Goal: Information Seeking & Learning: Compare options

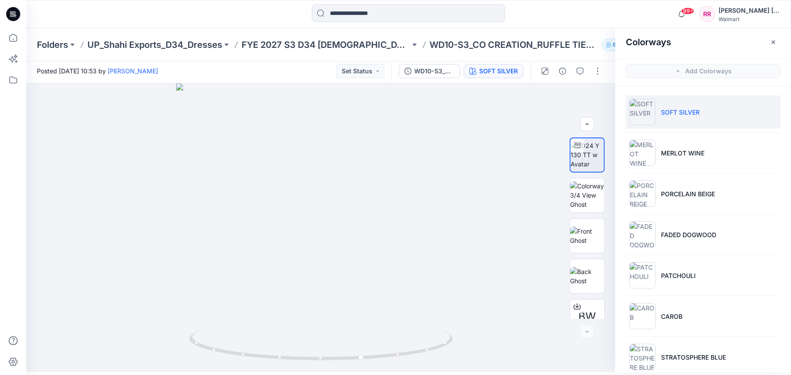
scroll to position [55, 0]
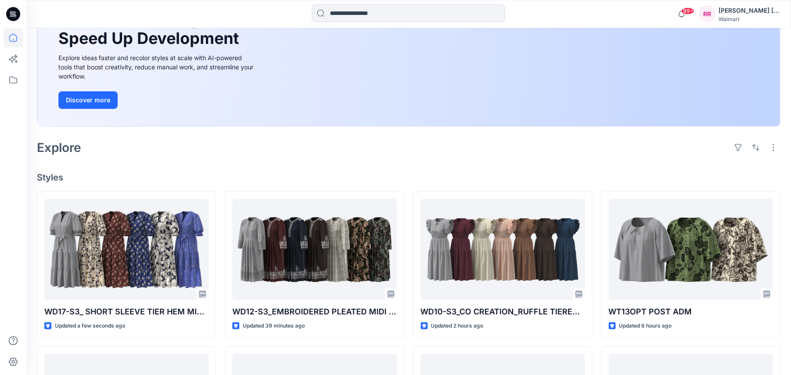
scroll to position [117, 0]
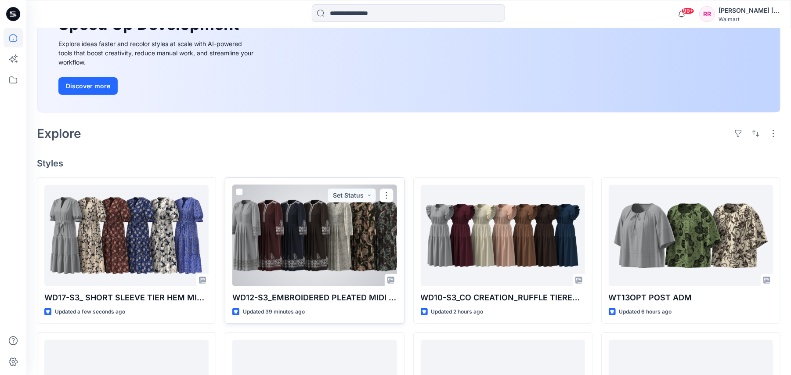
click at [277, 244] on div at bounding box center [314, 235] width 164 height 101
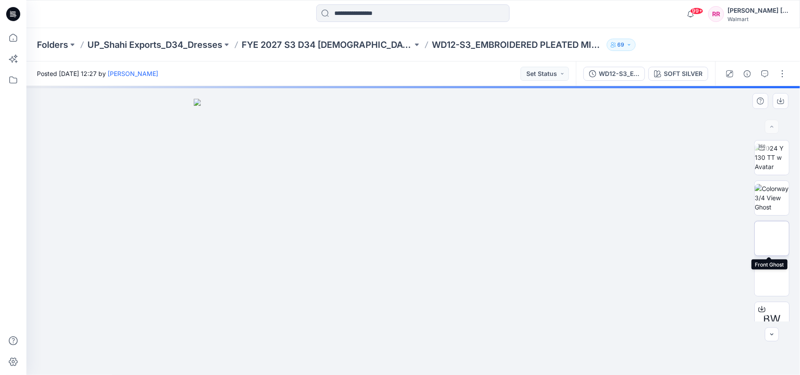
click at [772, 238] on img at bounding box center [772, 238] width 0 height 0
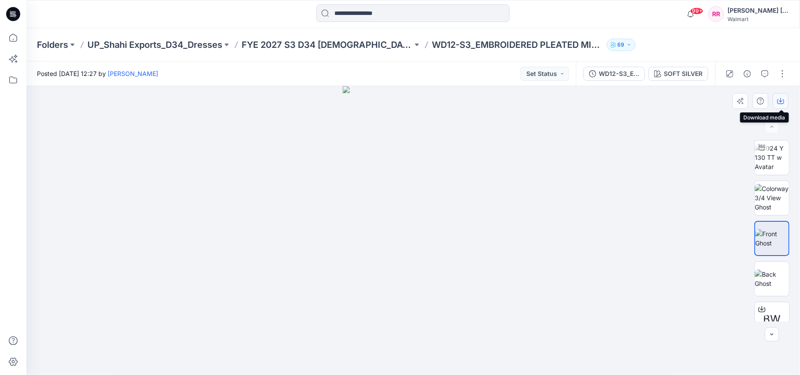
click at [780, 99] on icon "button" at bounding box center [781, 100] width 4 height 4
drag, startPoint x: 769, startPoint y: 283, endPoint x: 764, endPoint y: 94, distance: 189.3
click at [769, 283] on img at bounding box center [771, 279] width 34 height 18
click at [779, 104] on icon "button" at bounding box center [780, 101] width 7 height 5
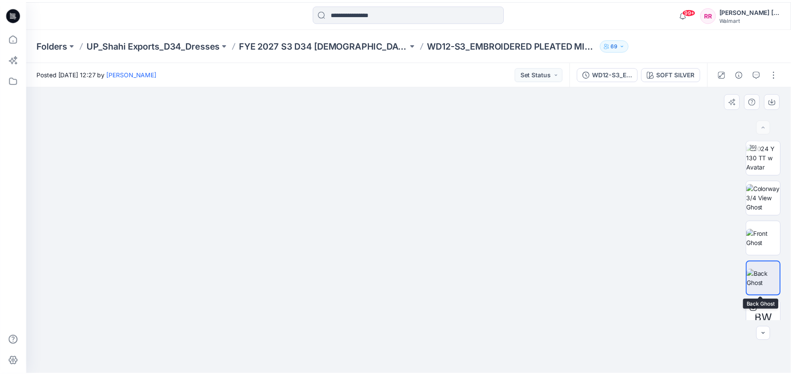
scroll to position [55, 0]
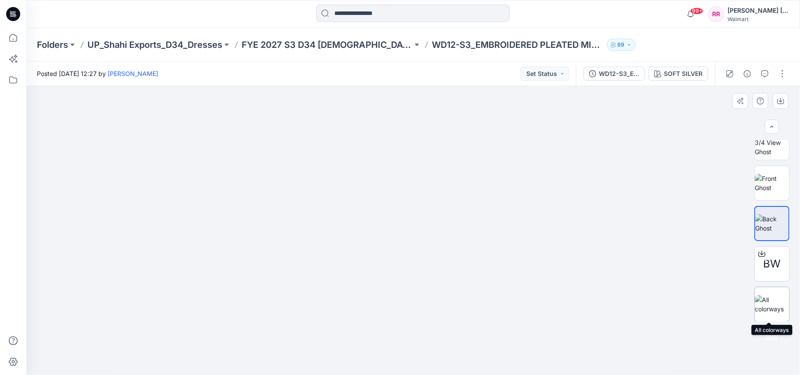
click at [764, 303] on img at bounding box center [771, 304] width 34 height 18
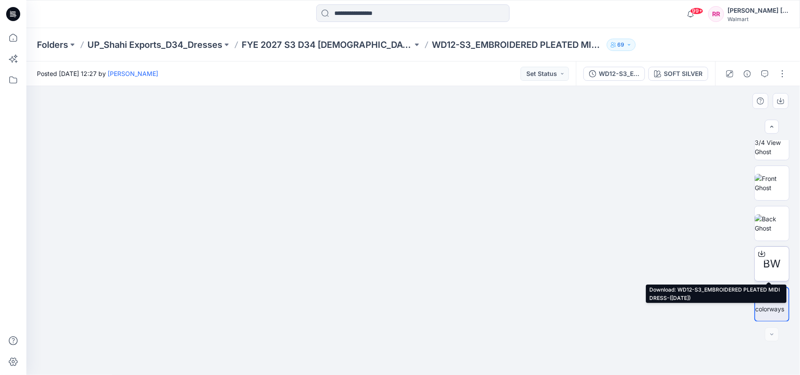
click at [773, 274] on div "BW" at bounding box center [771, 263] width 35 height 35
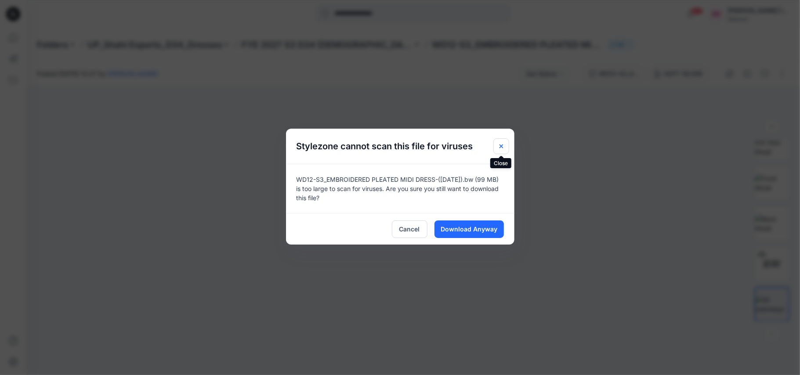
click at [501, 146] on icon "Close" at bounding box center [501, 146] width 7 height 7
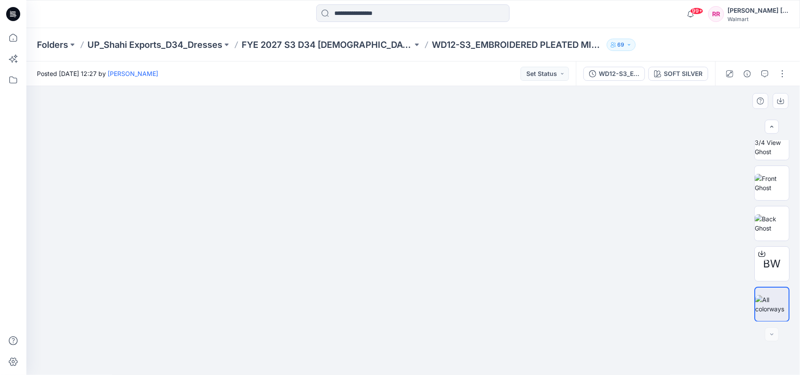
click at [320, 99] on img at bounding box center [413, 99] width 439 height 0
click at [673, 74] on div "SOFT SILVER" at bounding box center [683, 74] width 39 height 10
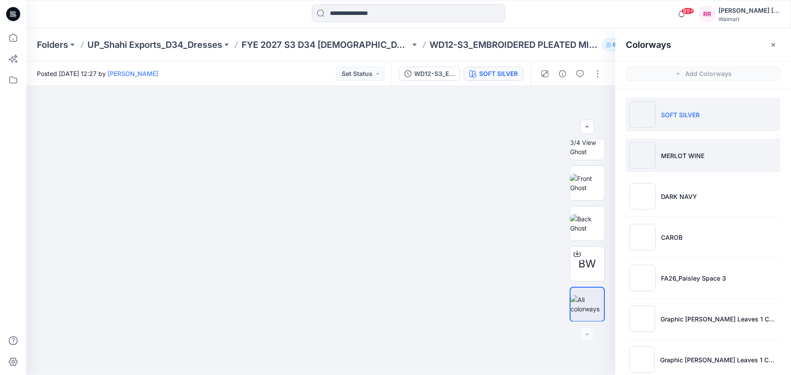
scroll to position [15, 0]
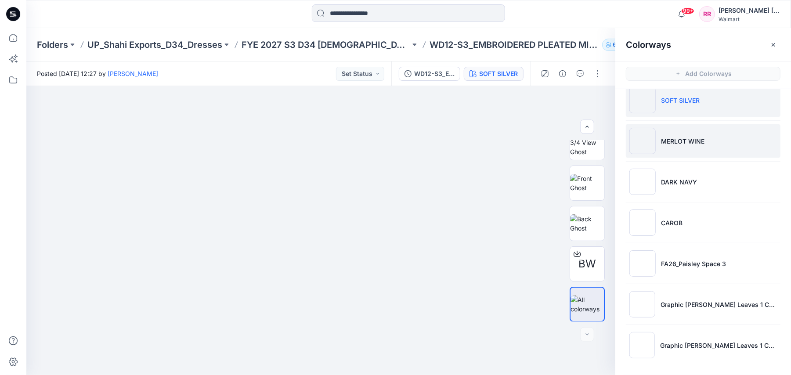
click at [664, 144] on p "MERLOT WINE" at bounding box center [682, 141] width 43 height 9
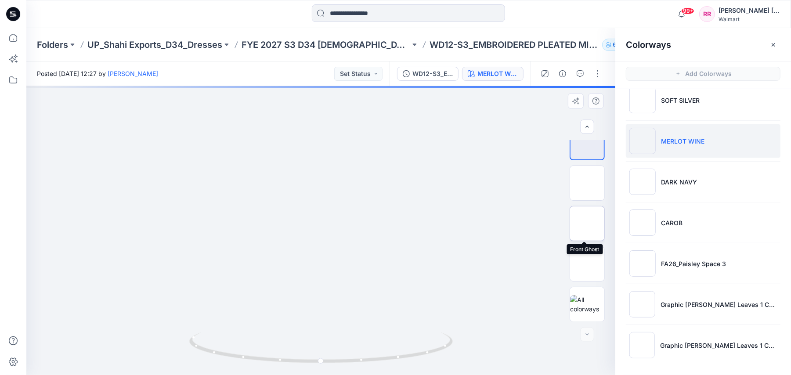
click at [587, 224] on img at bounding box center [587, 224] width 0 height 0
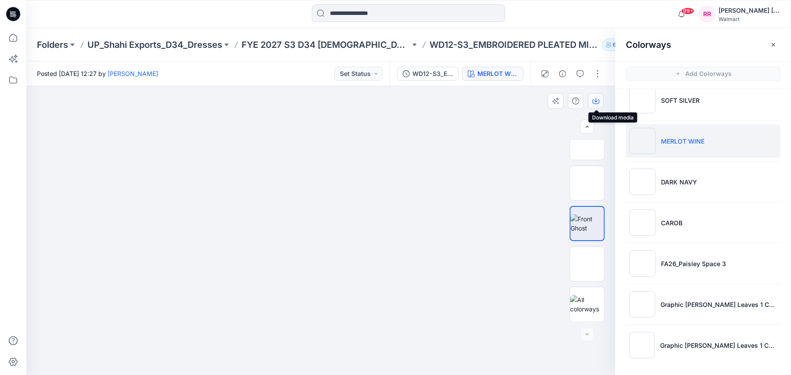
click at [595, 102] on icon "button" at bounding box center [595, 100] width 7 height 7
click at [523, 227] on div at bounding box center [320, 230] width 589 height 289
click at [587, 264] on img at bounding box center [587, 264] width 0 height 0
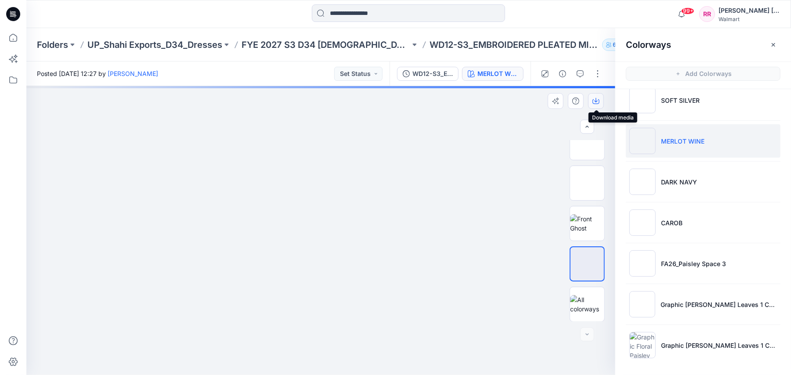
click at [594, 102] on icon "button" at bounding box center [595, 100] width 7 height 7
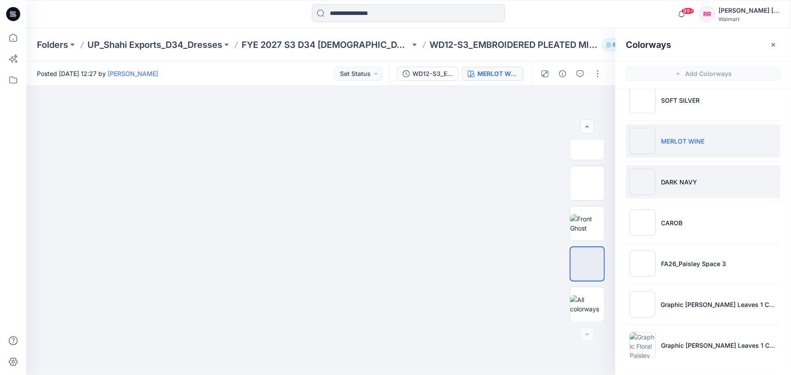
click at [645, 183] on img at bounding box center [642, 182] width 26 height 26
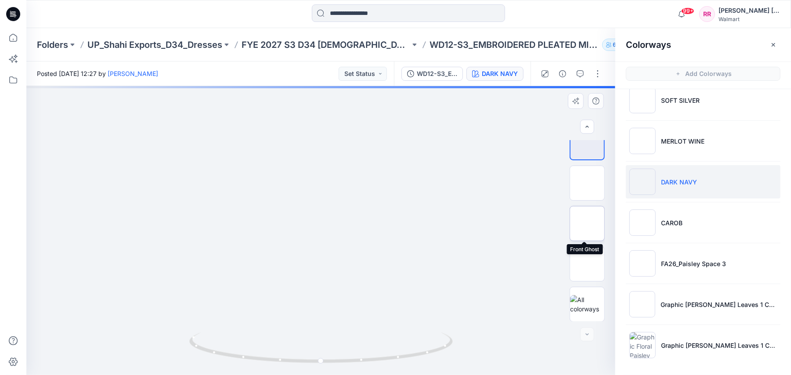
click at [587, 224] on img at bounding box center [587, 224] width 0 height 0
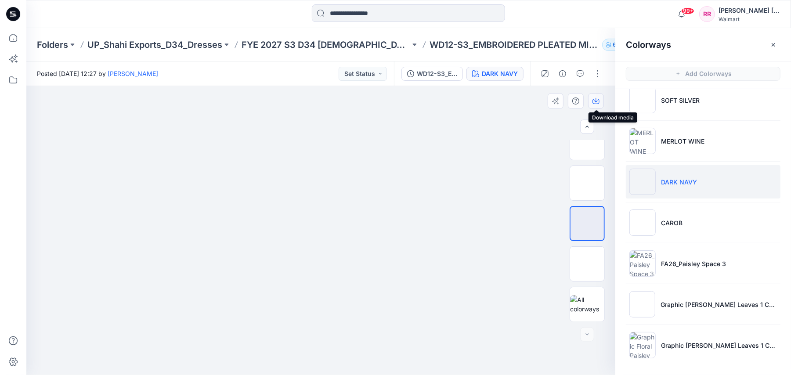
click at [594, 102] on icon "button" at bounding box center [595, 100] width 7 height 7
click at [587, 264] on img at bounding box center [587, 264] width 0 height 0
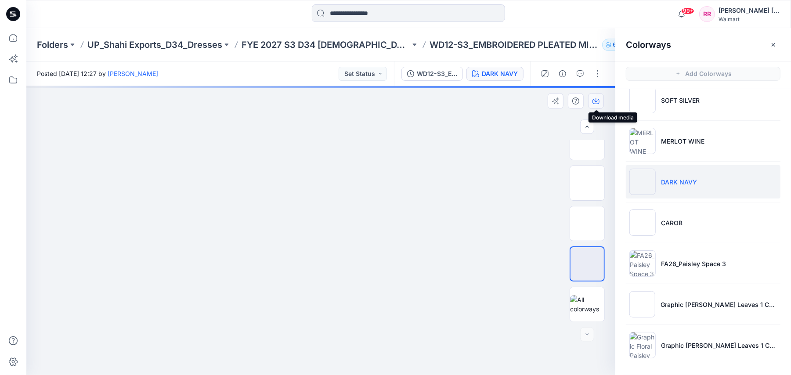
click at [598, 99] on icon "button" at bounding box center [595, 100] width 7 height 7
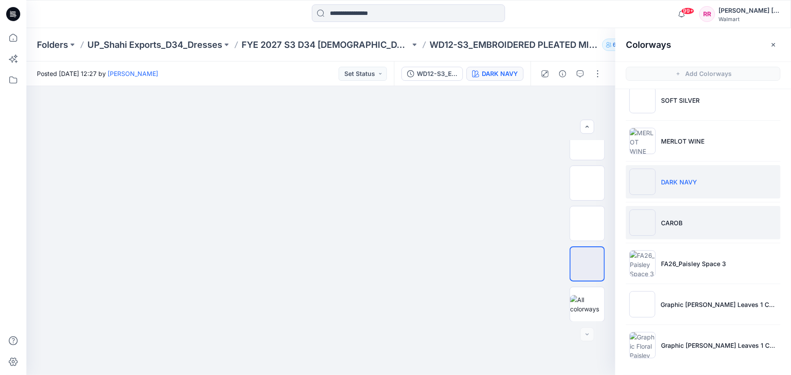
click at [675, 229] on li "CAROB" at bounding box center [703, 222] width 155 height 33
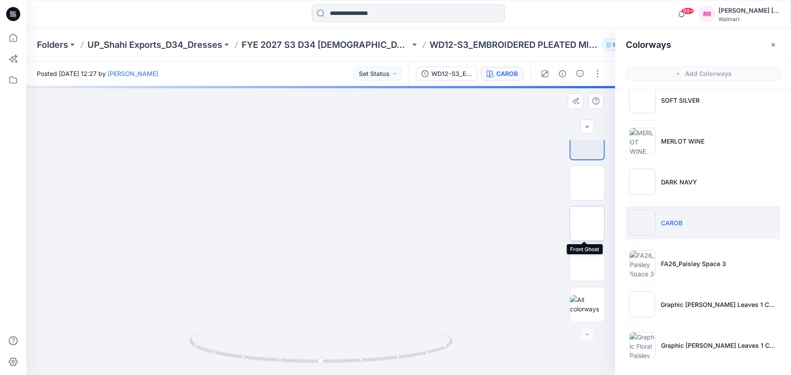
click at [587, 224] on img at bounding box center [587, 224] width 0 height 0
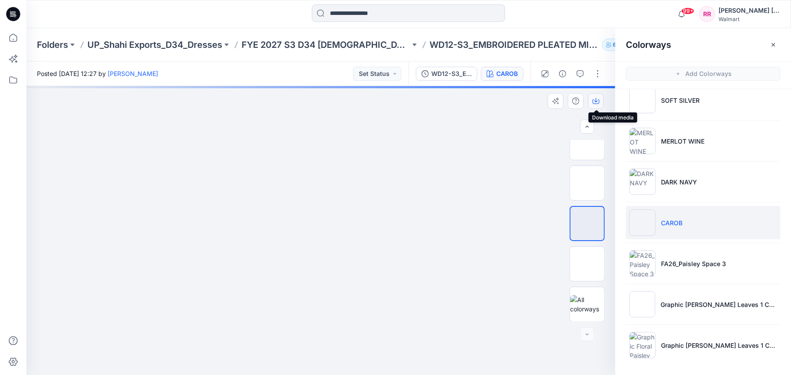
click at [598, 101] on icon "button" at bounding box center [595, 100] width 7 height 7
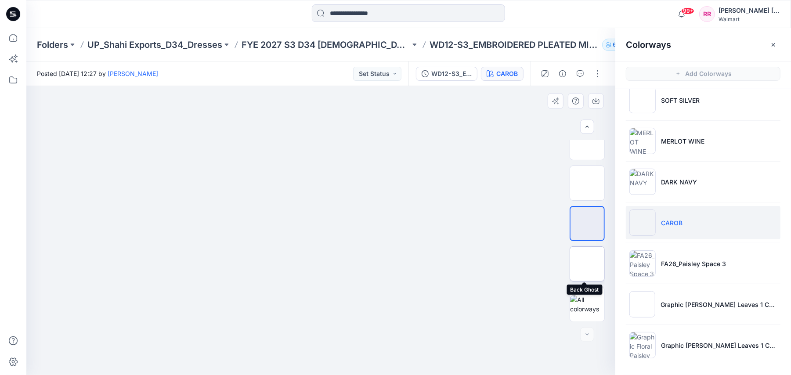
click at [587, 264] on img at bounding box center [587, 264] width 0 height 0
click at [545, 129] on div at bounding box center [320, 230] width 589 height 289
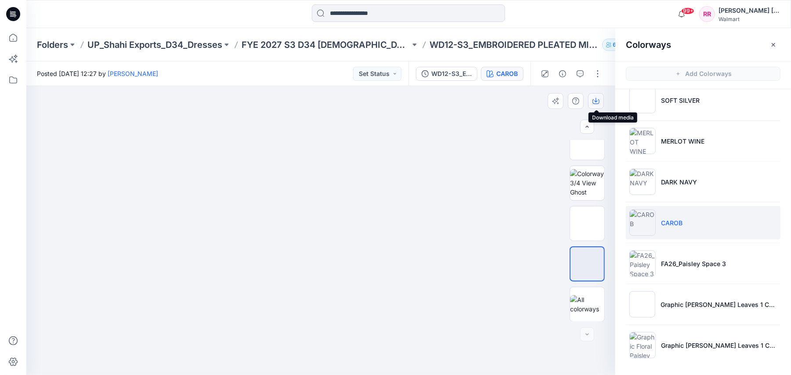
click at [598, 100] on icon "button" at bounding box center [595, 100] width 7 height 7
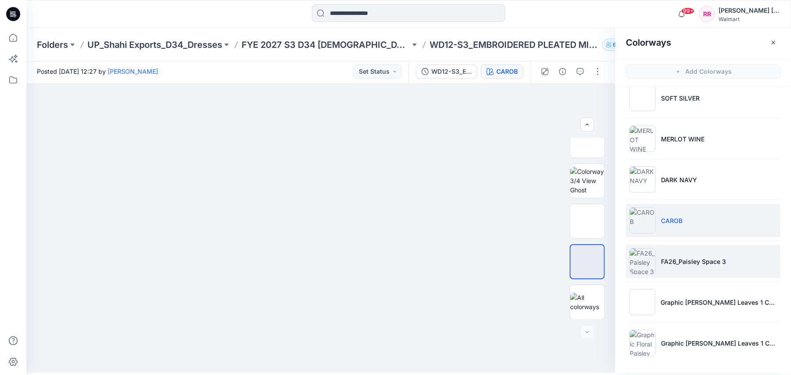
scroll to position [3, 0]
click at [668, 264] on p "FA26_Paisley Space 3" at bounding box center [693, 260] width 65 height 9
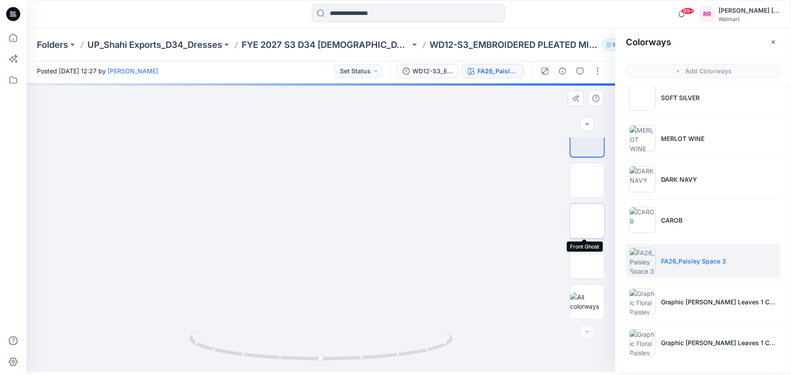
click at [587, 221] on img at bounding box center [587, 221] width 0 height 0
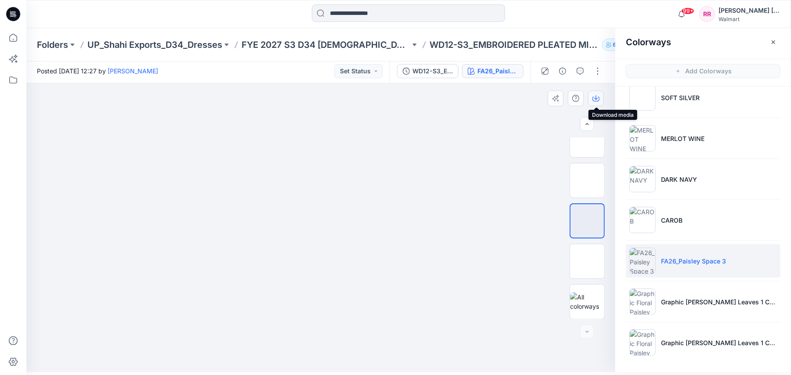
click at [598, 99] on icon "button" at bounding box center [595, 98] width 7 height 7
drag, startPoint x: 520, startPoint y: 243, endPoint x: 526, endPoint y: 245, distance: 6.4
click at [520, 243] on div at bounding box center [320, 227] width 589 height 289
click at [587, 261] on img at bounding box center [587, 261] width 0 height 0
click at [596, 97] on icon "button" at bounding box center [595, 98] width 7 height 7
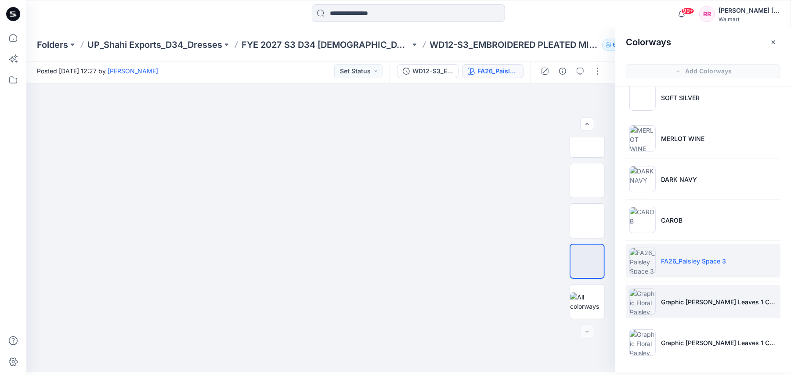
click at [677, 294] on li "Graphic [PERSON_NAME] Leaves 1 CW7" at bounding box center [703, 301] width 155 height 33
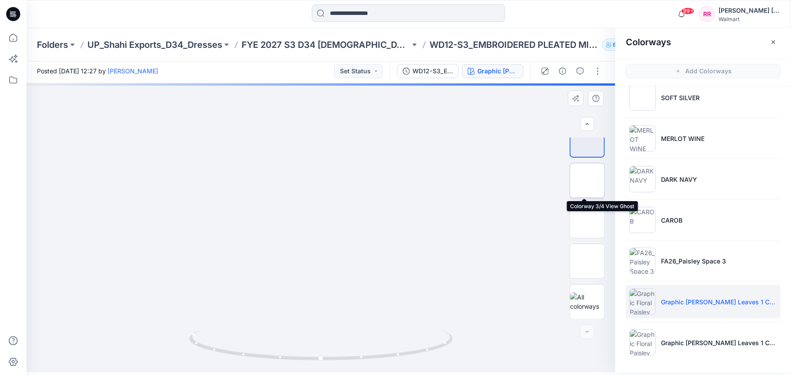
click at [587, 180] on img at bounding box center [587, 180] width 0 height 0
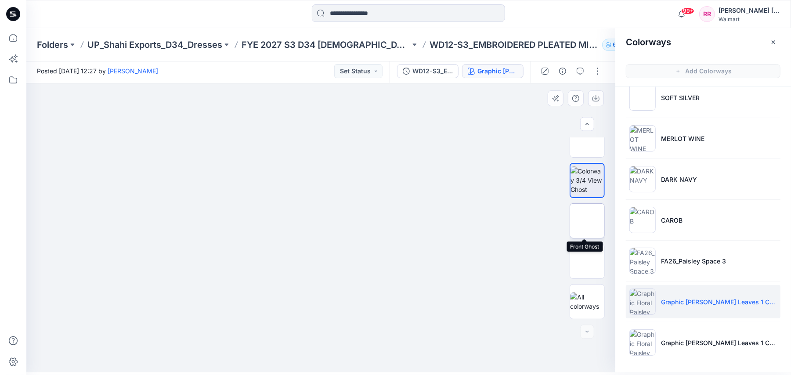
click at [587, 221] on img at bounding box center [587, 221] width 0 height 0
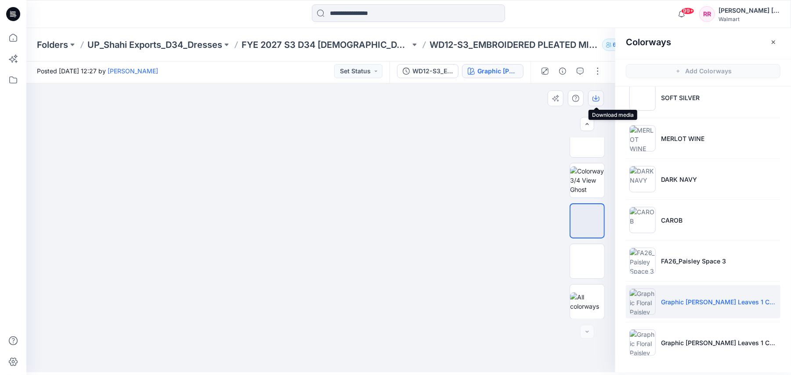
click at [596, 99] on icon "button" at bounding box center [596, 97] width 4 height 4
click at [587, 261] on img at bounding box center [587, 261] width 0 height 0
click at [596, 98] on icon "button" at bounding box center [596, 97] width 4 height 4
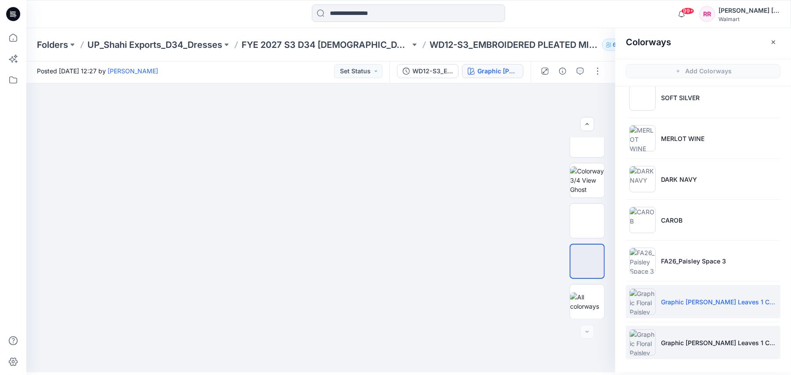
click at [691, 337] on li "Graphic [PERSON_NAME] Leaves 1 CW13" at bounding box center [703, 342] width 155 height 33
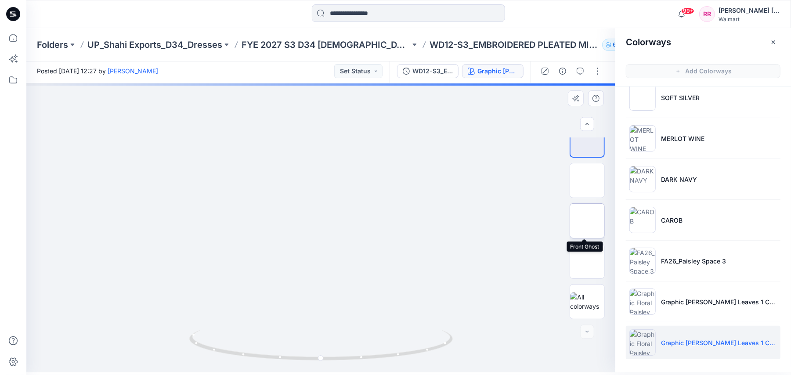
click at [587, 221] on img at bounding box center [587, 221] width 0 height 0
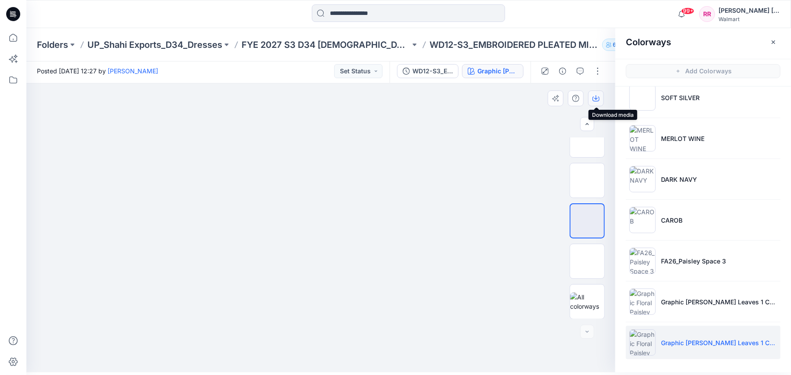
click at [594, 99] on icon "button" at bounding box center [595, 98] width 7 height 7
click at [587, 261] on img at bounding box center [587, 261] width 0 height 0
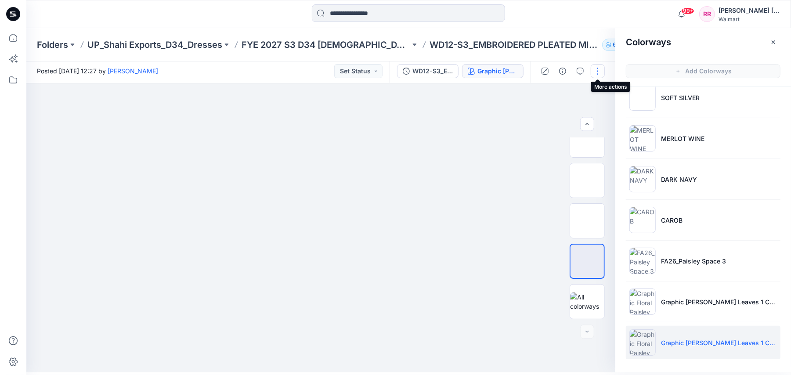
click at [596, 68] on button "button" at bounding box center [598, 71] width 14 height 14
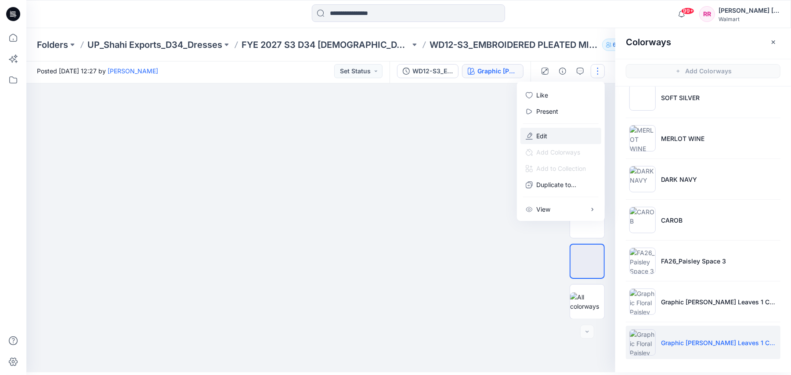
click at [501, 140] on div at bounding box center [320, 227] width 589 height 289
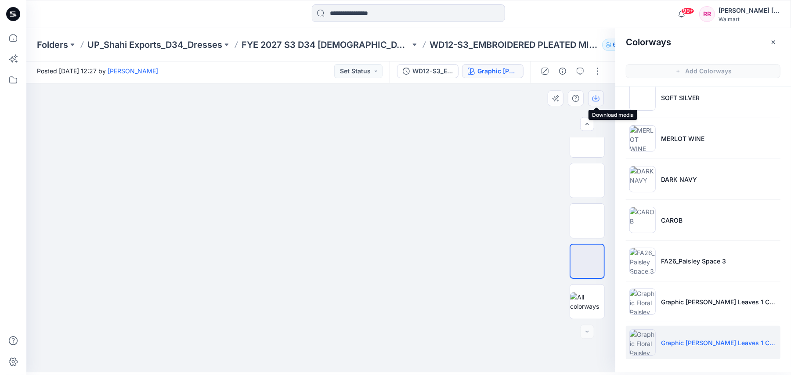
click at [592, 98] on icon "button" at bounding box center [595, 98] width 7 height 7
